Goal: Information Seeking & Learning: Learn about a topic

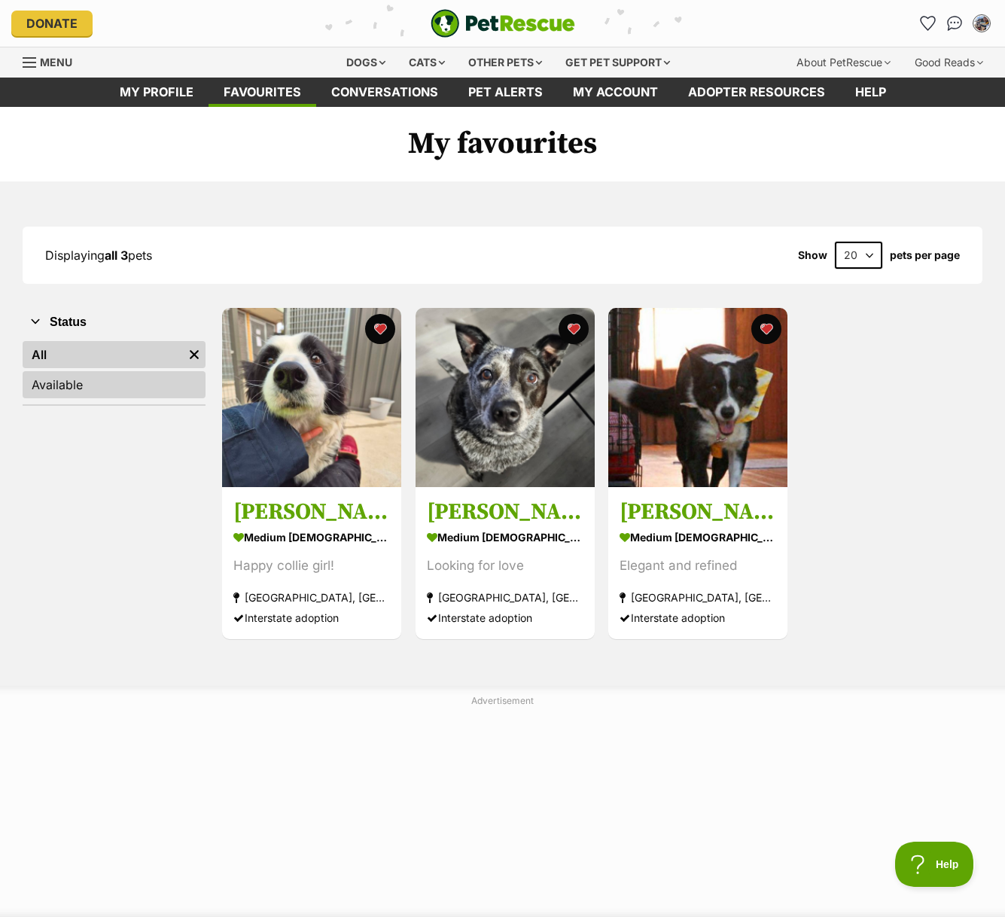
click at [108, 386] on link "Available" at bounding box center [114, 384] width 183 height 27
click at [359, 65] on div "Dogs" at bounding box center [366, 62] width 60 height 30
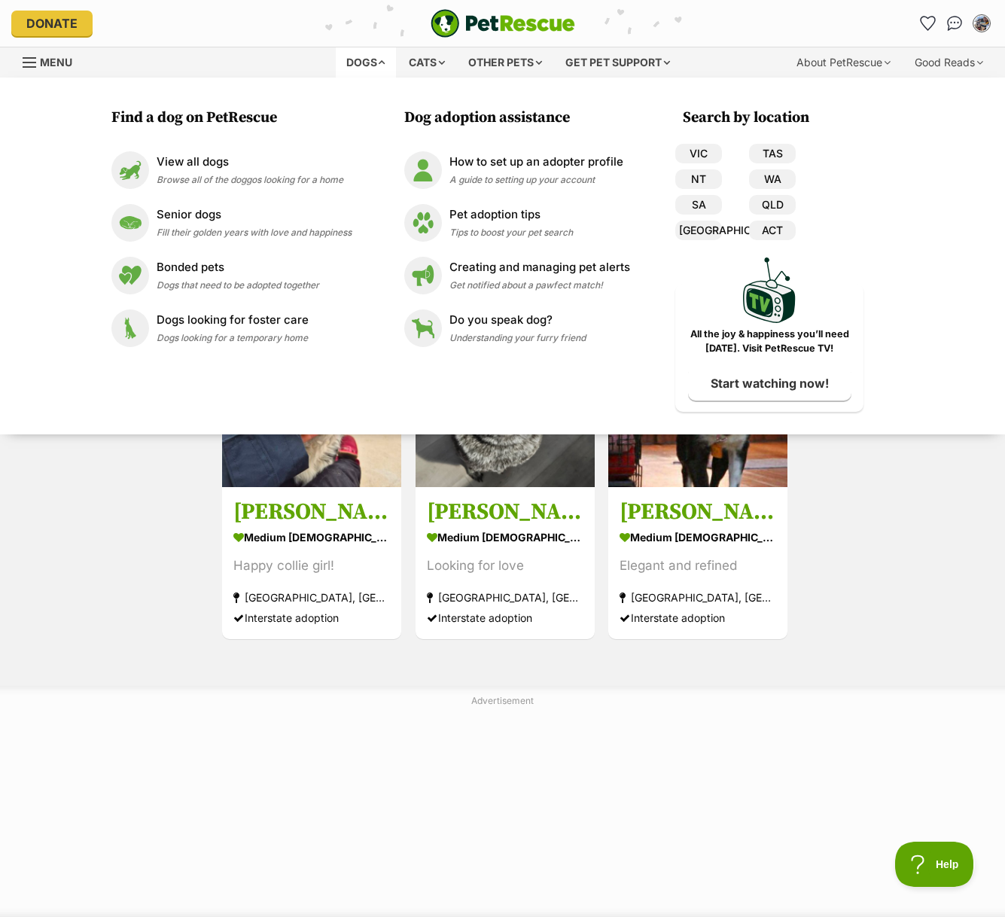
scroll to position [1, 0]
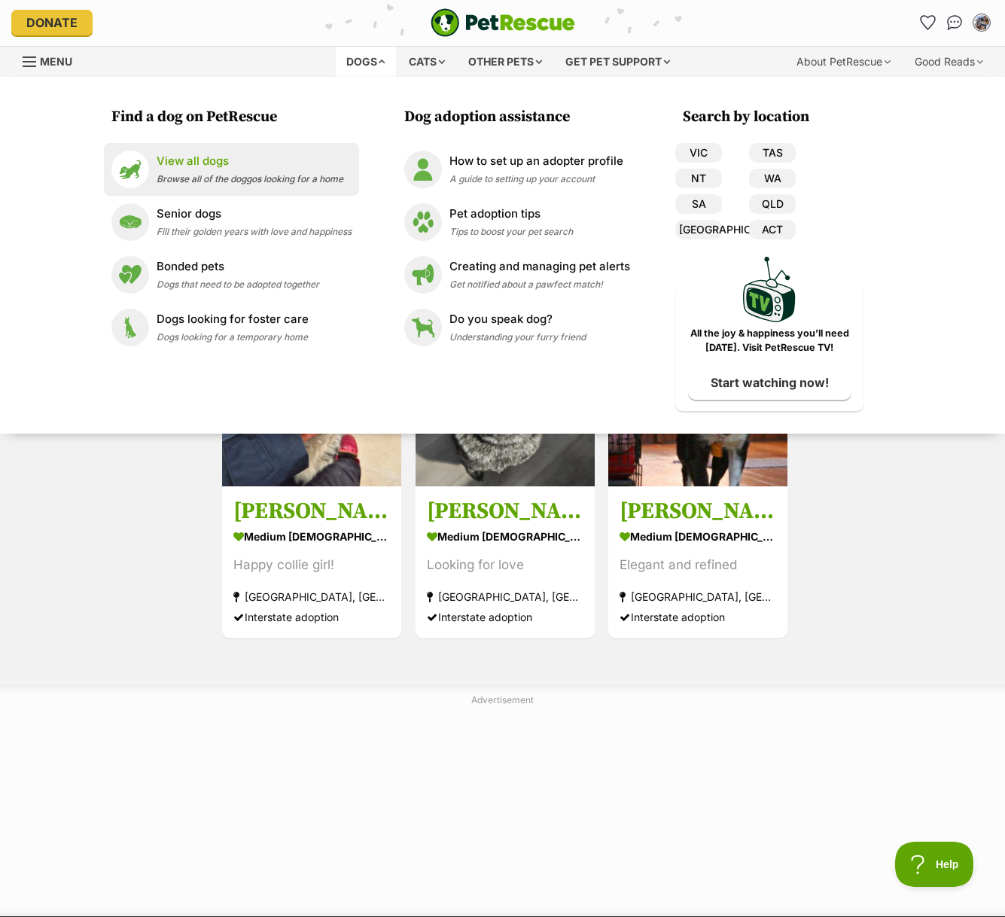
click at [229, 164] on p "View all dogs" at bounding box center [250, 161] width 187 height 17
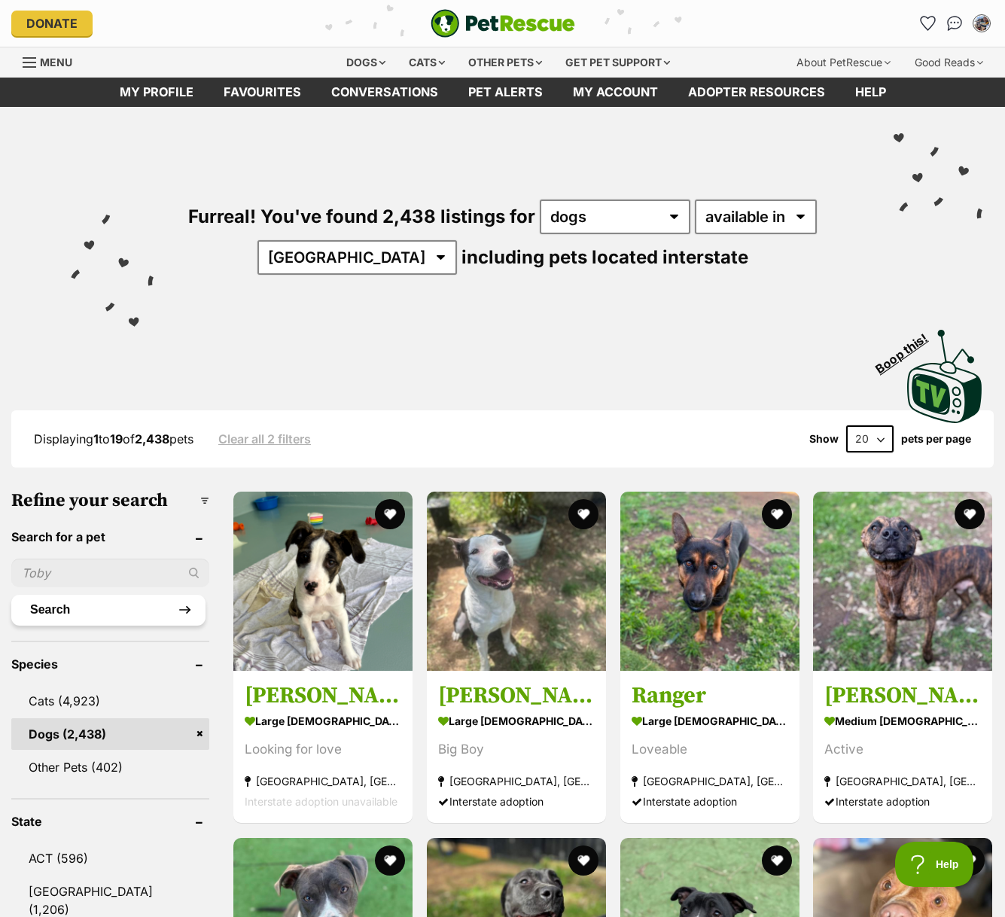
click at [78, 612] on button "Search" at bounding box center [108, 610] width 194 height 30
click at [83, 581] on input "text" at bounding box center [110, 573] width 198 height 29
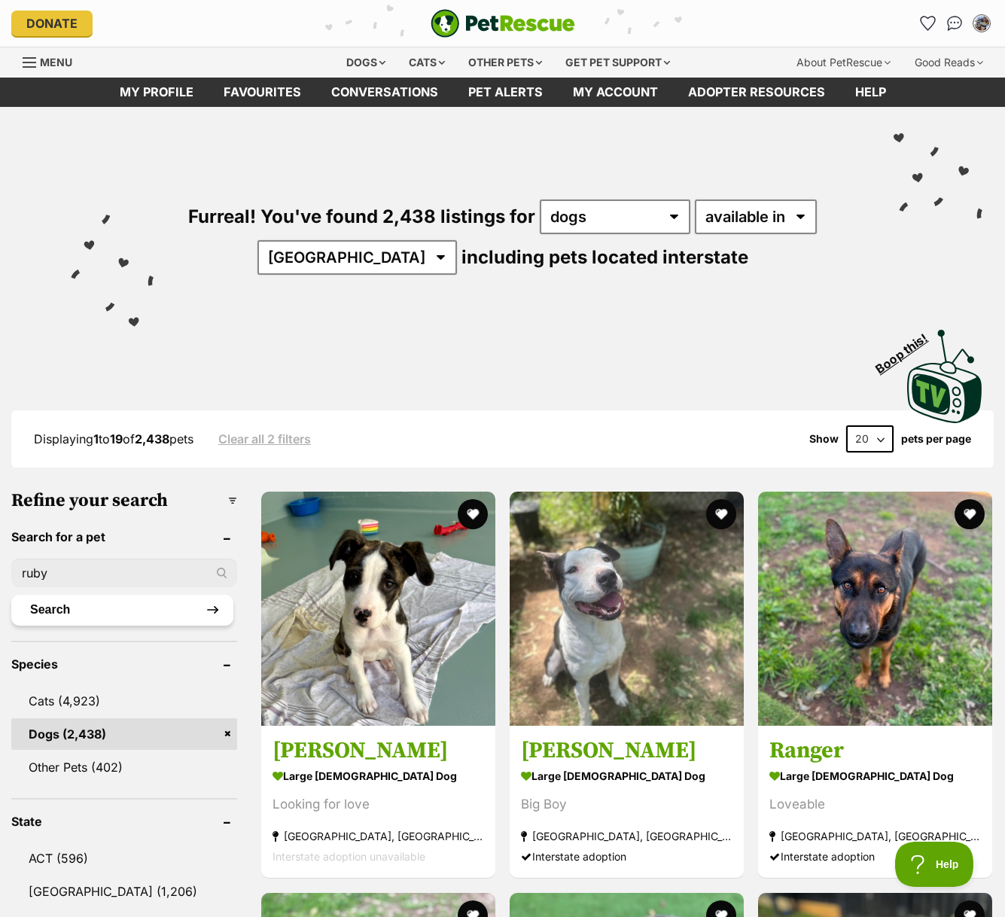
type input "ruby"
click at [128, 624] on button "Search" at bounding box center [122, 610] width 222 height 30
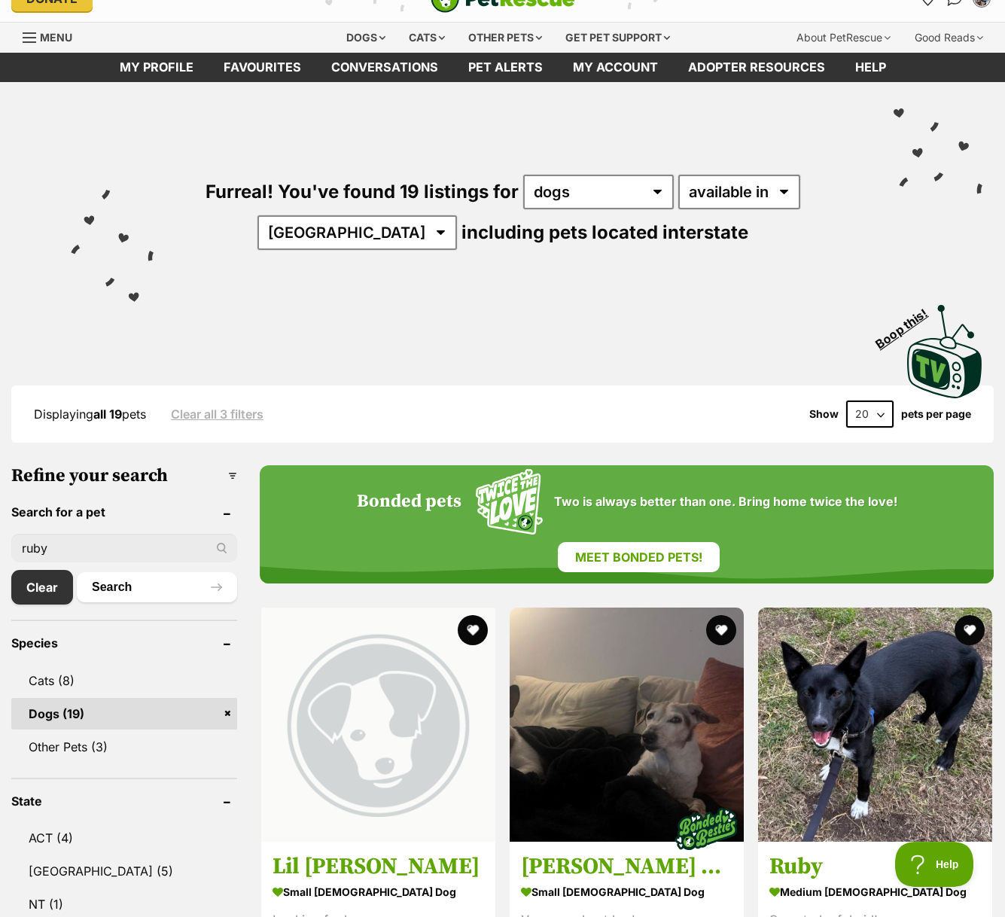
scroll to position [55, 0]
